Goal: Communication & Community: Share content

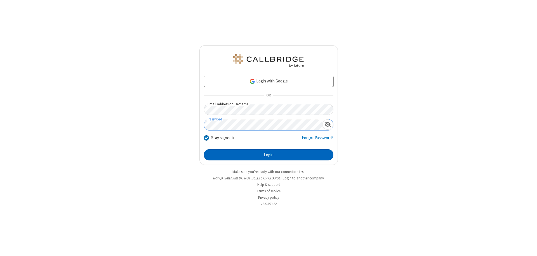
click at [269, 155] on button "Login" at bounding box center [269, 154] width 130 height 11
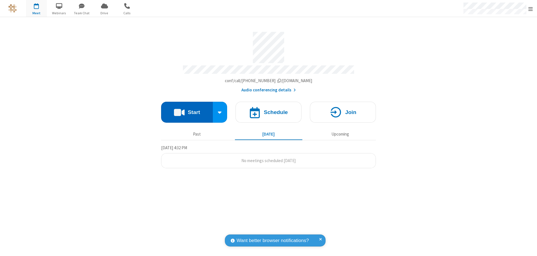
click at [187, 110] on button "Start" at bounding box center [187, 112] width 52 height 21
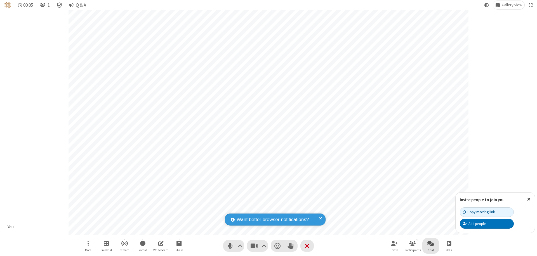
click at [431, 244] on span "Open chat" at bounding box center [431, 243] width 7 height 7
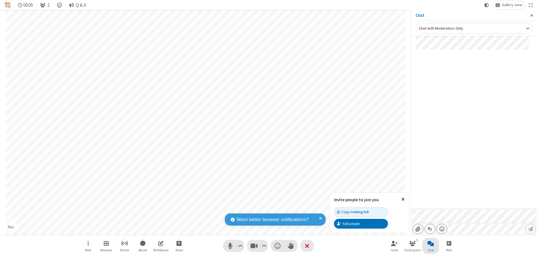
type input "C:\fakepath\doc_test.docx"
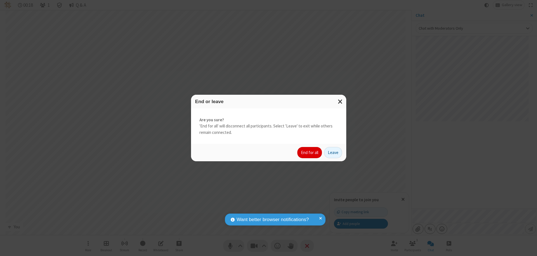
click at [310, 153] on button "End for all" at bounding box center [310, 152] width 25 height 11
